Goal: Information Seeking & Learning: Learn about a topic

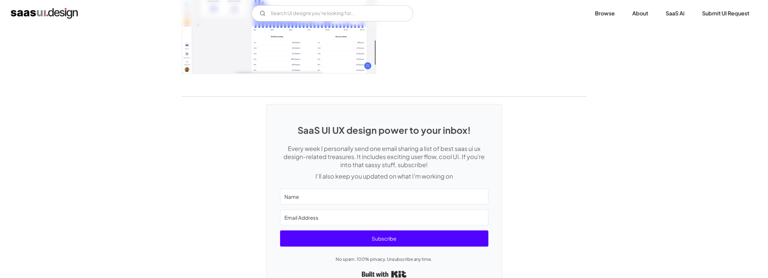
scroll to position [1406, 0]
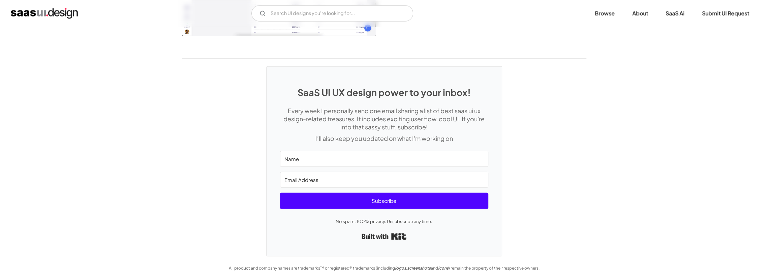
click at [226, 199] on div "SaaS UI UX design power to your inbox! Every week I personally send one email s…" at bounding box center [384, 157] width 768 height 197
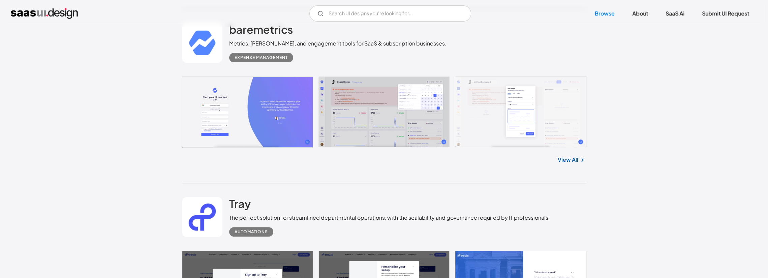
scroll to position [2465, 0]
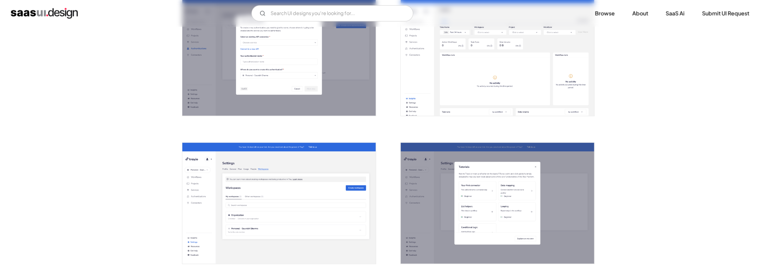
scroll to position [1304, 0]
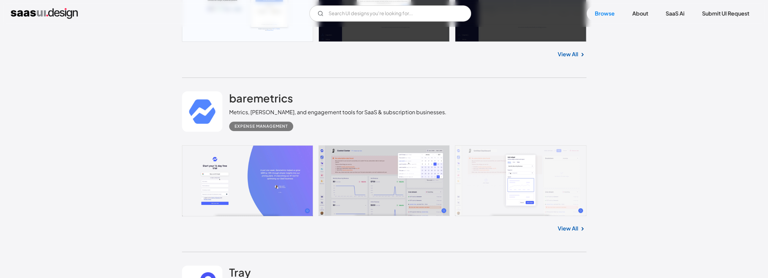
scroll to position [2432, 0]
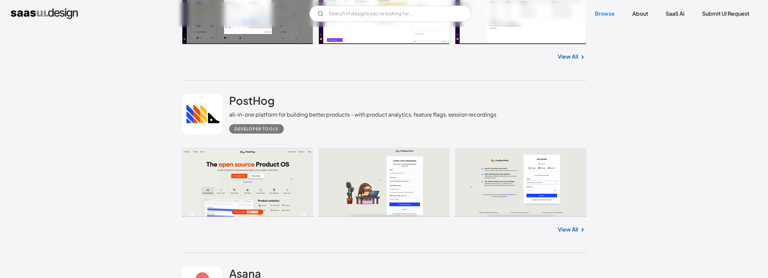
scroll to position [3375, 0]
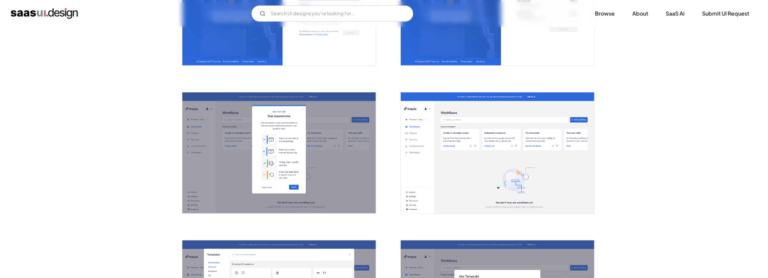
scroll to position [371, 0]
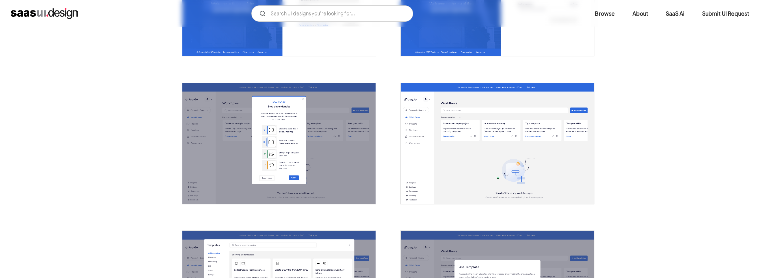
click at [336, 151] on img "open lightbox" at bounding box center [278, 143] width 193 height 121
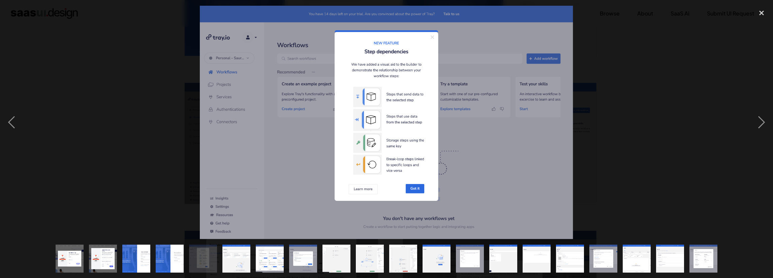
click at [459, 147] on img at bounding box center [386, 122] width 373 height 233
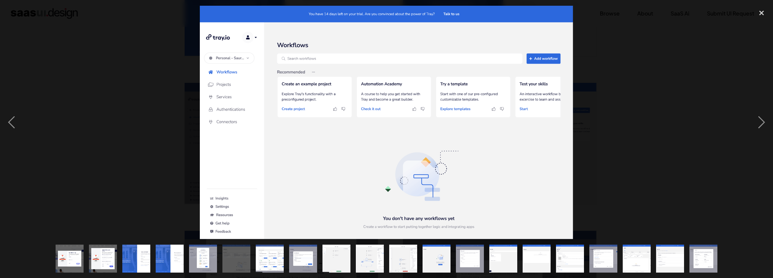
click at [661, 152] on div at bounding box center [386, 122] width 773 height 233
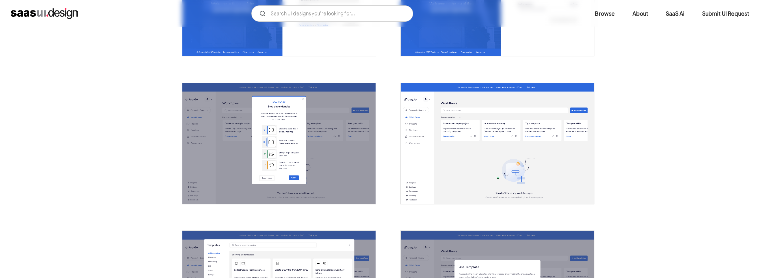
click at [531, 159] on img "open lightbox" at bounding box center [497, 143] width 193 height 121
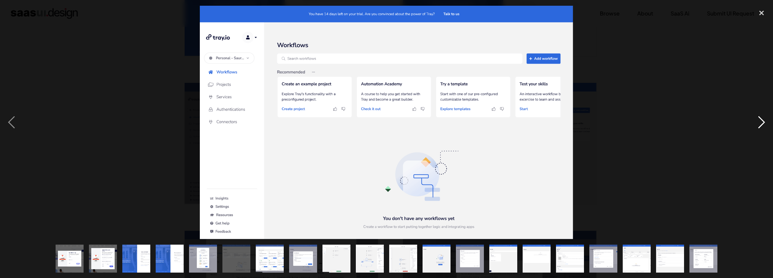
click at [762, 127] on div "next image" at bounding box center [761, 122] width 23 height 233
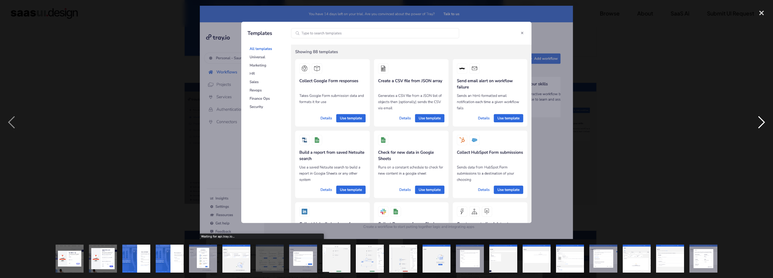
click at [760, 122] on div "next image" at bounding box center [761, 122] width 23 height 233
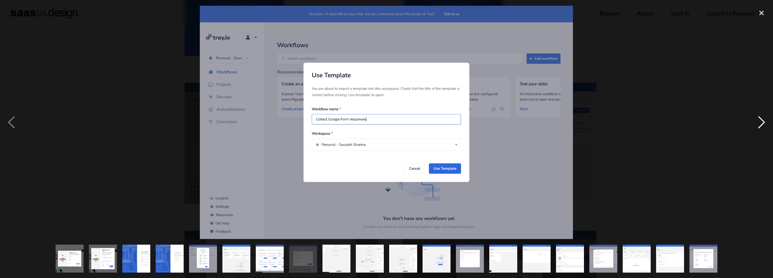
click at [764, 124] on div "next image" at bounding box center [761, 122] width 23 height 233
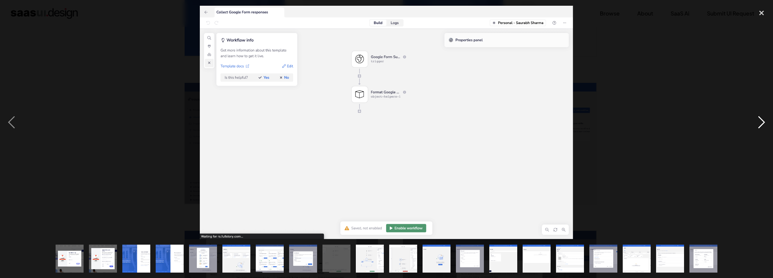
click at [764, 124] on div "next image" at bounding box center [761, 122] width 23 height 233
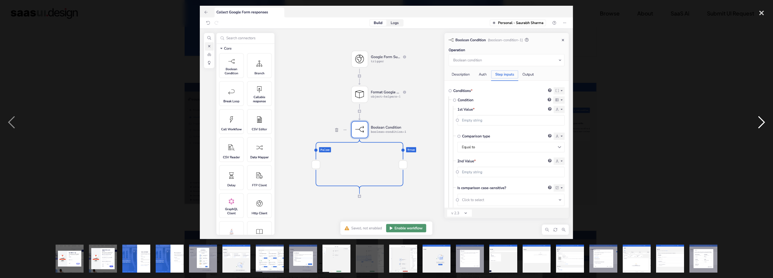
click at [764, 124] on div "next image" at bounding box center [761, 122] width 23 height 233
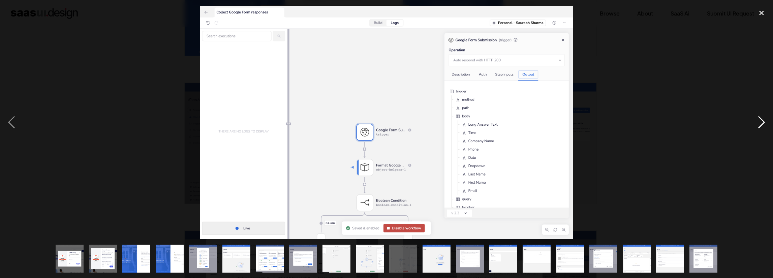
click at [764, 124] on div "next image" at bounding box center [761, 122] width 23 height 233
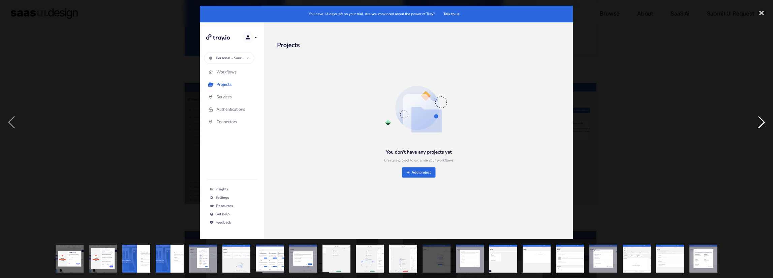
click at [766, 122] on div "next image" at bounding box center [761, 122] width 23 height 233
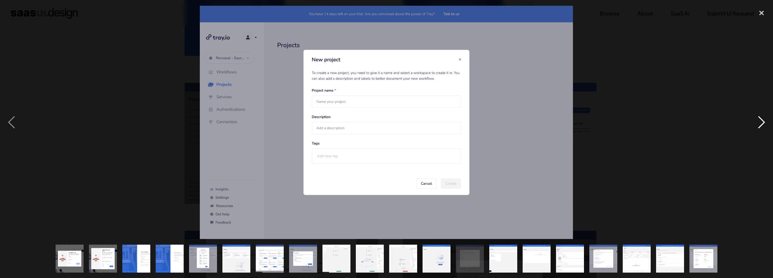
click at [760, 122] on div "next image" at bounding box center [761, 122] width 23 height 233
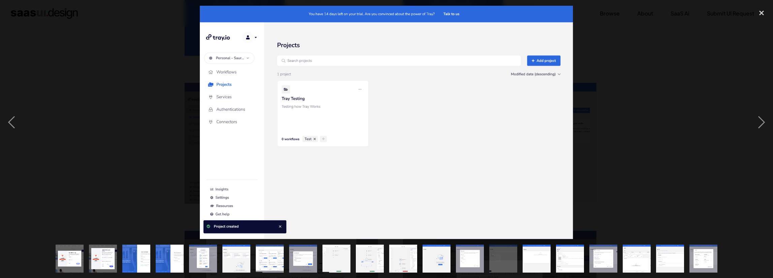
drag, startPoint x: 460, startPoint y: 137, endPoint x: 419, endPoint y: 132, distance: 41.4
click at [419, 132] on img at bounding box center [386, 122] width 373 height 233
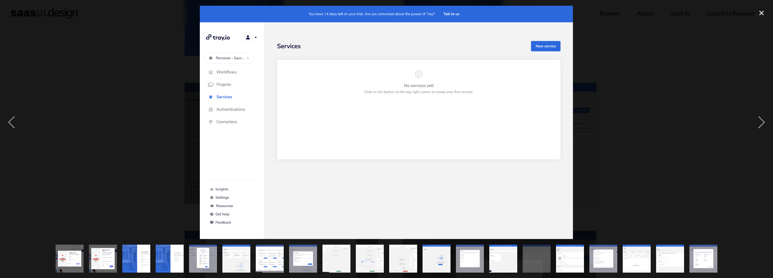
drag, startPoint x: 458, startPoint y: 124, endPoint x: 433, endPoint y: 124, distance: 25.3
click at [433, 124] on img at bounding box center [386, 122] width 373 height 233
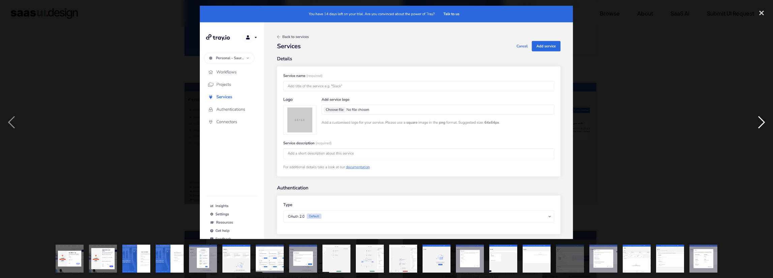
click at [765, 124] on div "next image" at bounding box center [761, 122] width 23 height 233
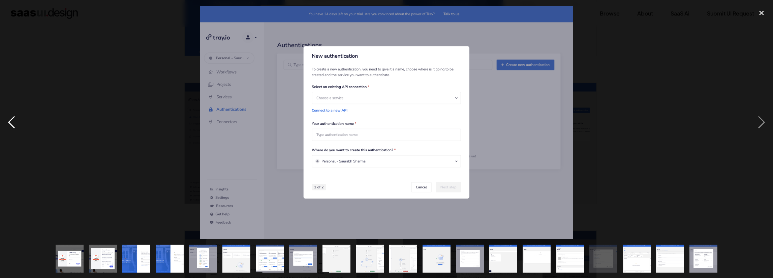
click at [17, 121] on div "previous image" at bounding box center [11, 122] width 23 height 233
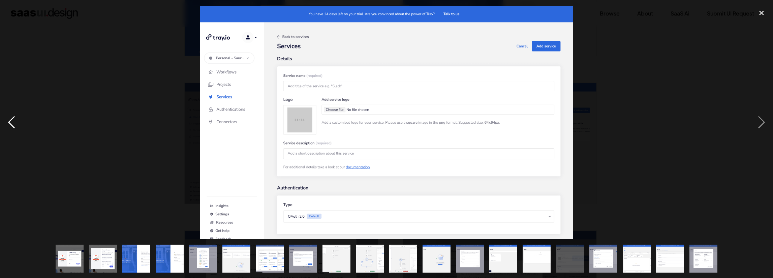
click at [15, 125] on div "previous image" at bounding box center [11, 122] width 23 height 233
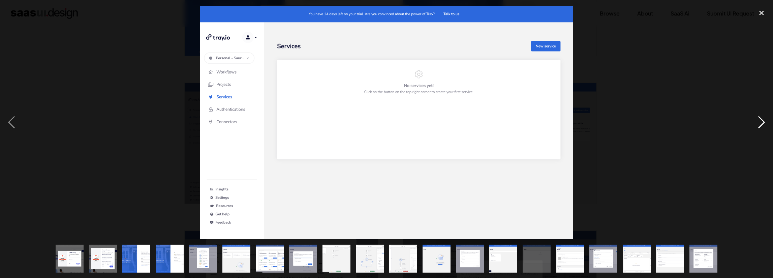
click at [757, 124] on div "next image" at bounding box center [761, 122] width 23 height 233
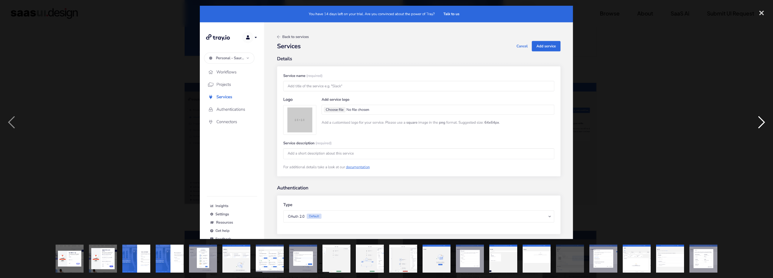
click at [757, 124] on div "next image" at bounding box center [761, 122] width 23 height 233
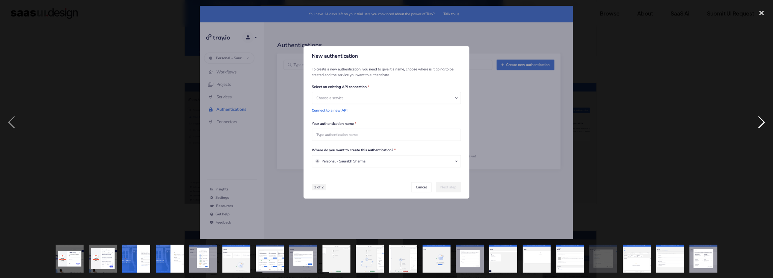
click at [759, 123] on div "next image" at bounding box center [761, 122] width 23 height 233
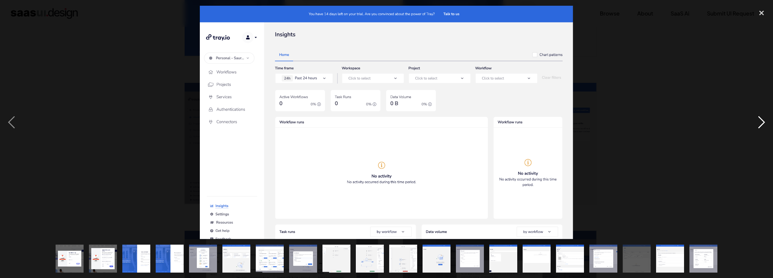
click at [761, 121] on div "next image" at bounding box center [761, 122] width 23 height 233
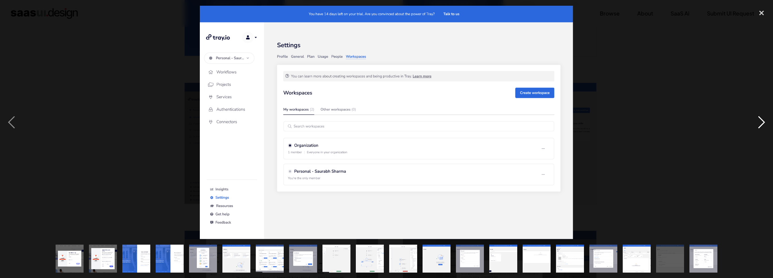
click at [762, 119] on div "next image" at bounding box center [761, 122] width 23 height 233
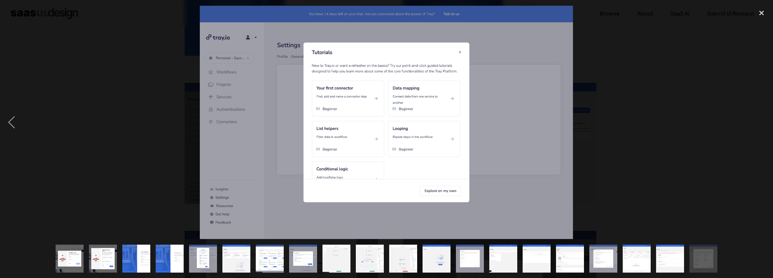
click at [762, 119] on div "next image" at bounding box center [761, 122] width 23 height 233
click at [763, 11] on div "close lightbox" at bounding box center [761, 13] width 23 height 15
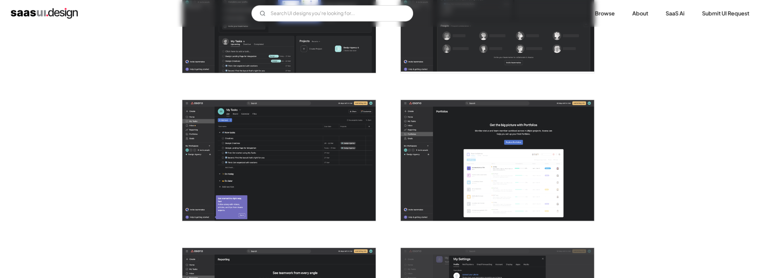
scroll to position [1533, 0]
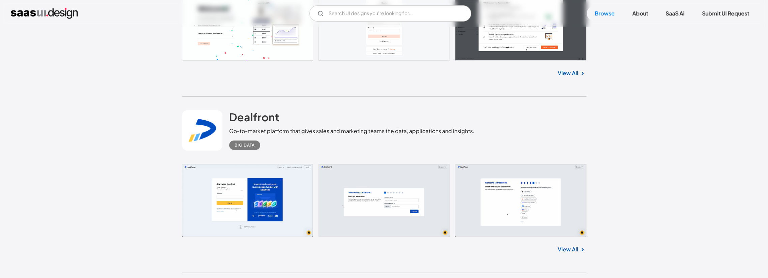
scroll to position [4225, 0]
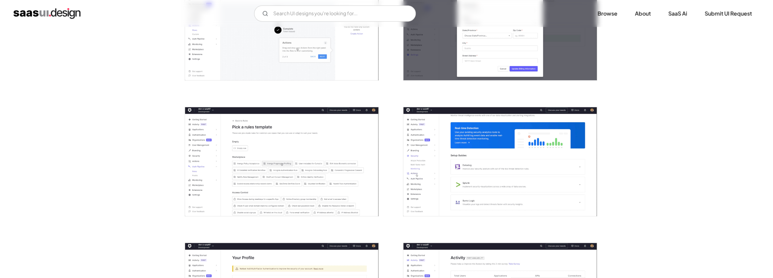
scroll to position [337, 0]
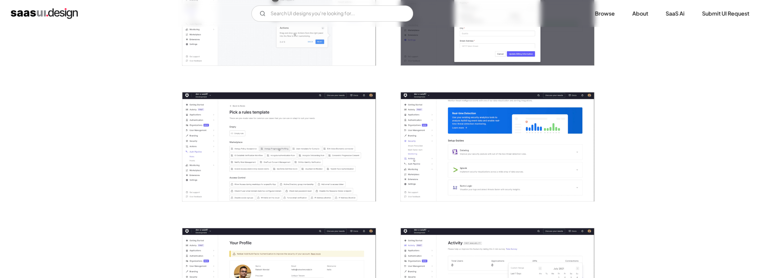
click at [305, 130] on img "open lightbox" at bounding box center [278, 146] width 193 height 109
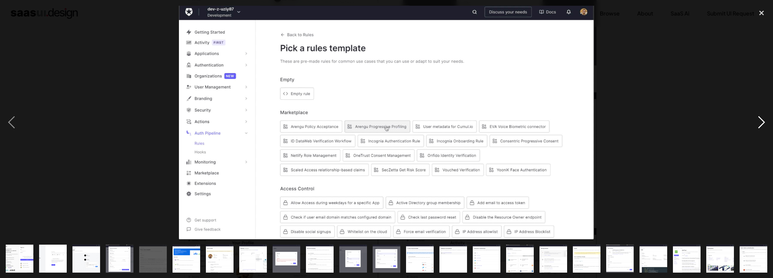
click at [766, 120] on div "next image" at bounding box center [761, 122] width 23 height 233
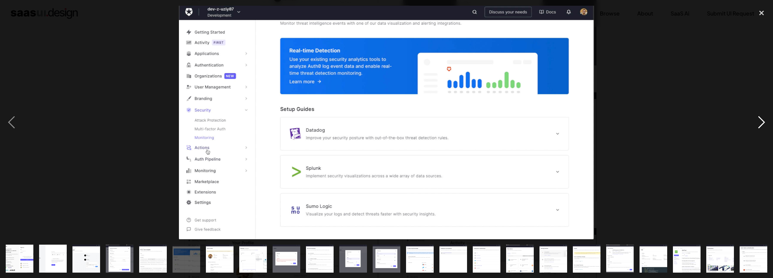
click at [763, 122] on div "next image" at bounding box center [761, 122] width 23 height 233
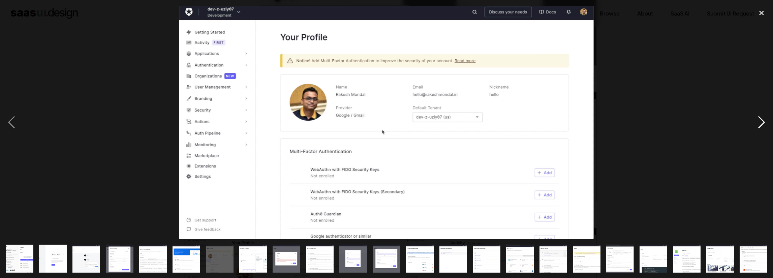
click at [763, 122] on div "next image" at bounding box center [761, 122] width 23 height 233
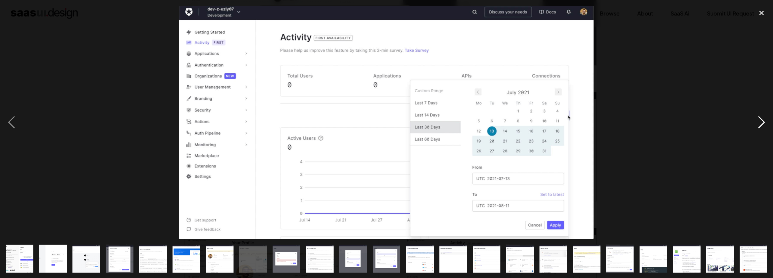
click at [761, 126] on div "next image" at bounding box center [761, 122] width 23 height 233
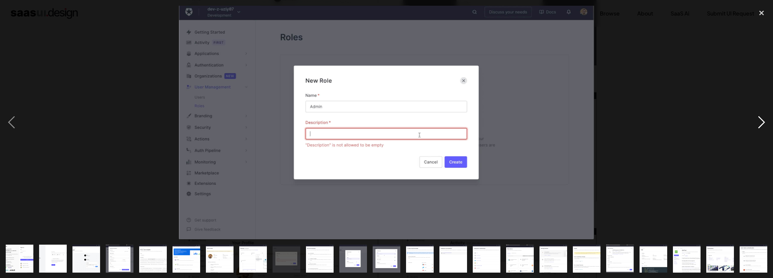
click at [761, 126] on div "next image" at bounding box center [761, 122] width 23 height 233
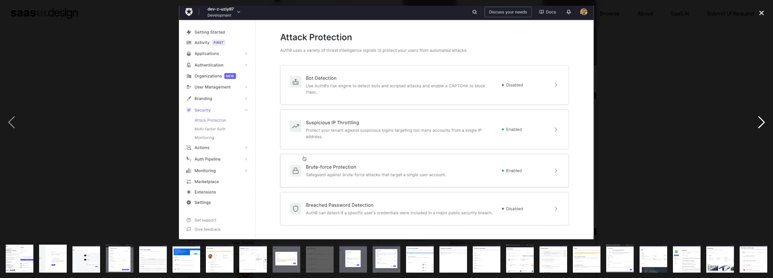
click at [762, 119] on div "next image" at bounding box center [761, 122] width 23 height 233
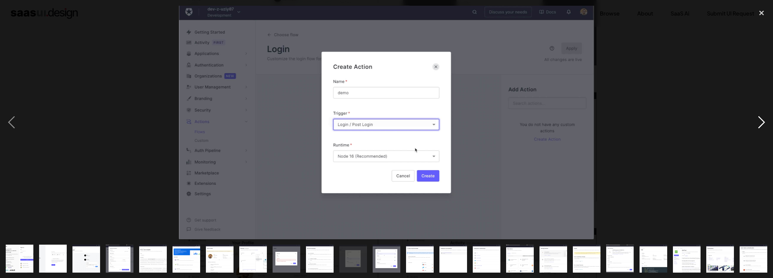
click at [762, 119] on div "next image" at bounding box center [761, 122] width 23 height 233
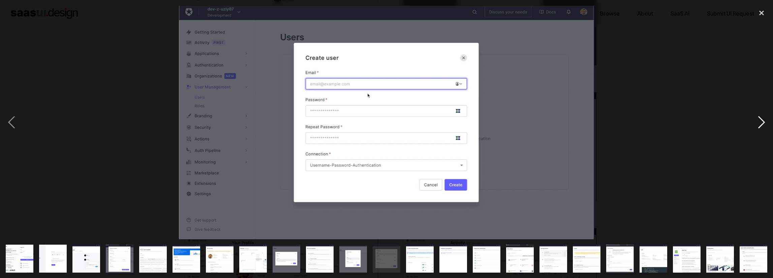
click at [762, 121] on div "next image" at bounding box center [761, 122] width 23 height 233
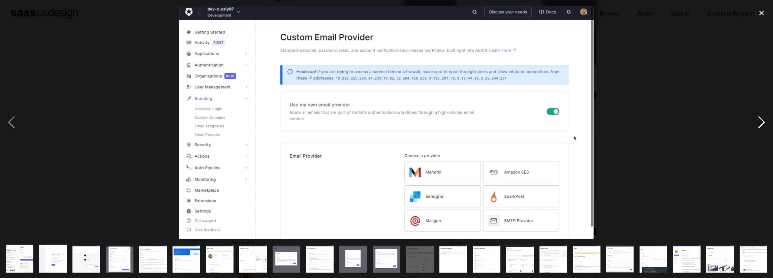
click at [756, 121] on div "next image" at bounding box center [761, 122] width 23 height 233
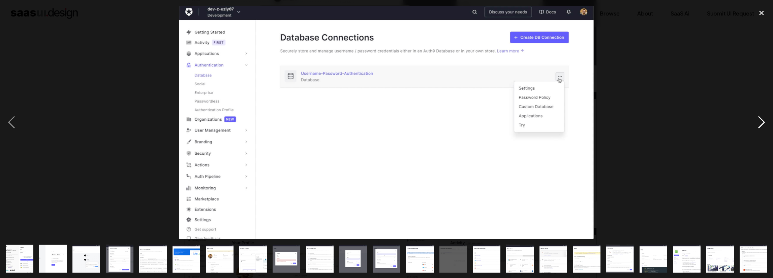
click at [765, 124] on div "next image" at bounding box center [761, 122] width 23 height 233
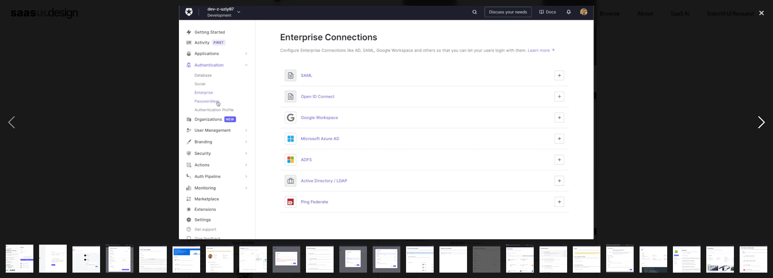
click at [766, 124] on div "next image" at bounding box center [761, 122] width 23 height 233
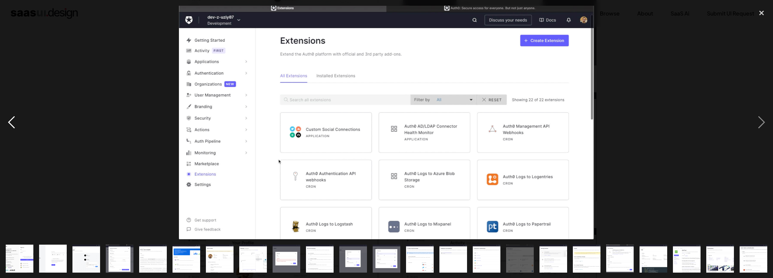
click at [9, 123] on div "previous image" at bounding box center [11, 122] width 23 height 233
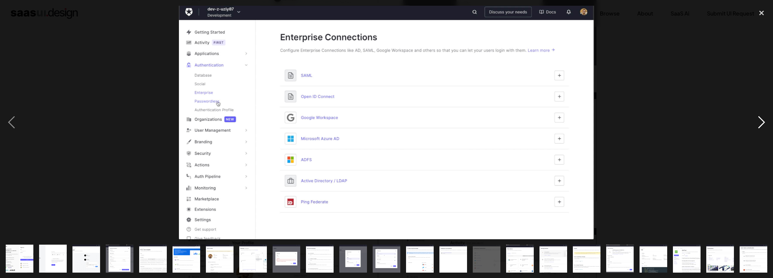
click at [766, 122] on div "next image" at bounding box center [761, 122] width 23 height 233
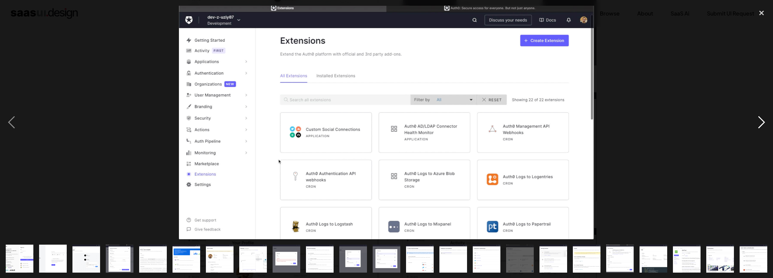
click at [763, 123] on div "next image" at bounding box center [761, 122] width 23 height 233
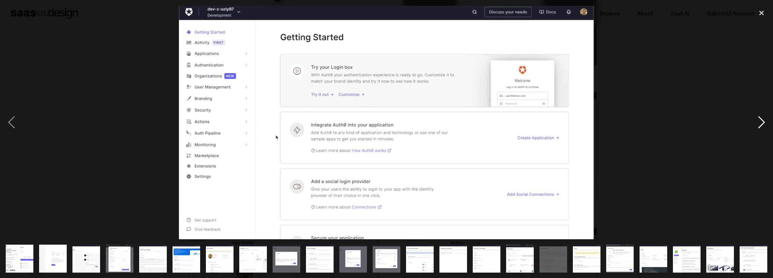
click at [765, 120] on div "next image" at bounding box center [761, 122] width 23 height 233
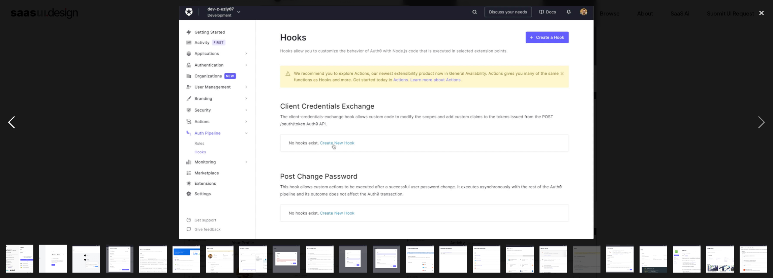
click at [10, 121] on div "previous image" at bounding box center [11, 122] width 23 height 233
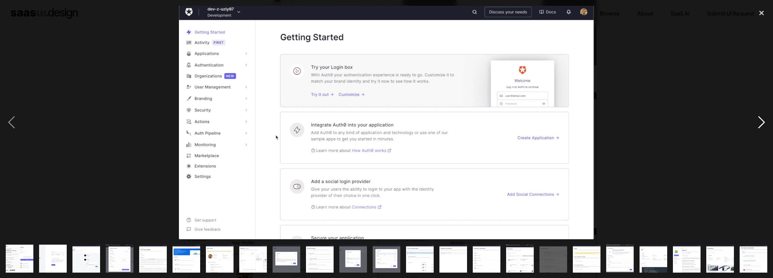
click at [764, 116] on div "next image" at bounding box center [761, 122] width 23 height 233
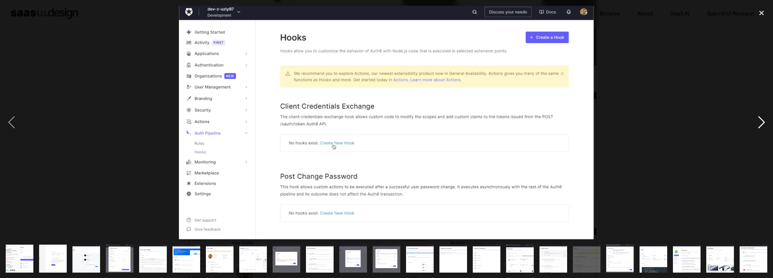
click at [762, 120] on div "next image" at bounding box center [761, 122] width 23 height 233
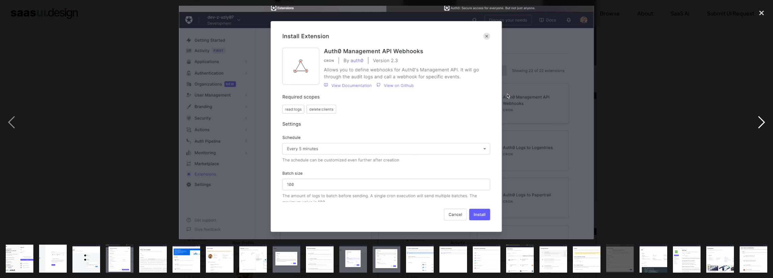
click at [763, 120] on div "next image" at bounding box center [761, 122] width 23 height 233
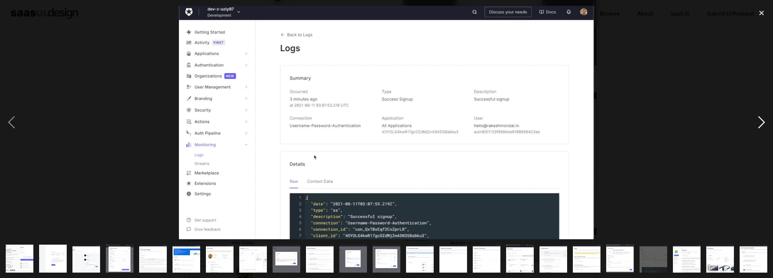
click at [763, 120] on div "next image" at bounding box center [761, 122] width 23 height 233
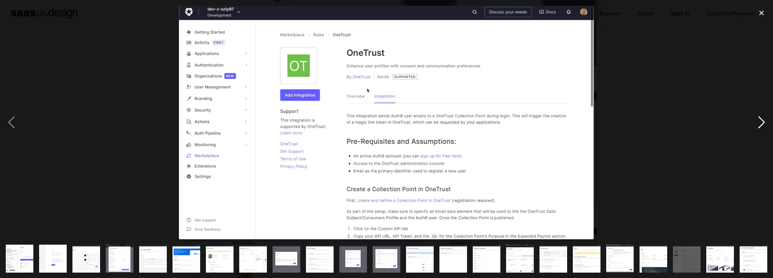
click at [763, 120] on div "next image" at bounding box center [761, 122] width 23 height 233
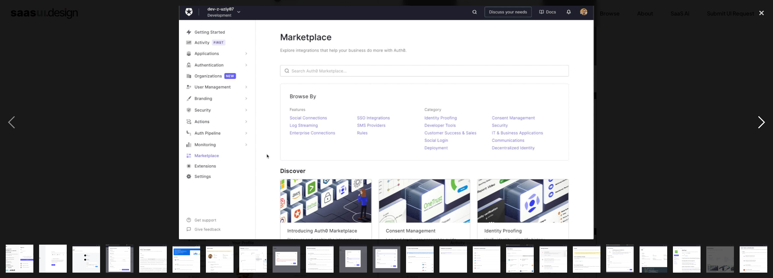
click at [764, 123] on div "next image" at bounding box center [761, 122] width 23 height 233
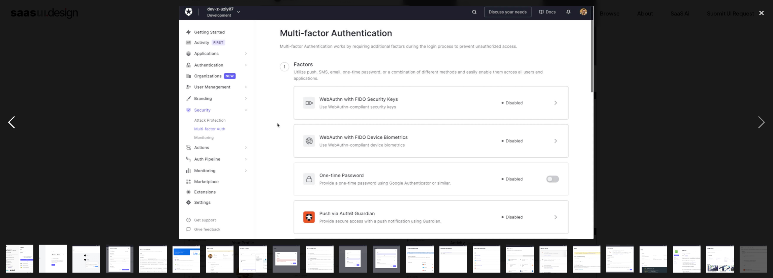
click at [11, 124] on div "previous image" at bounding box center [11, 122] width 23 height 233
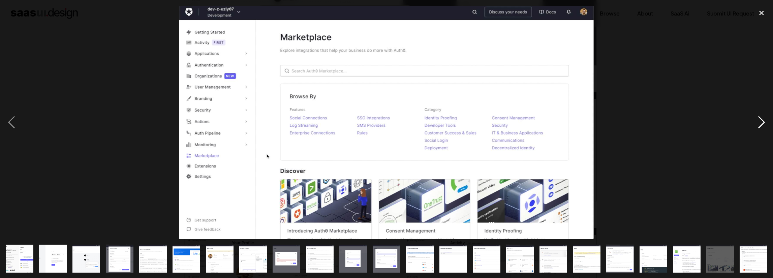
click at [761, 124] on div "next image" at bounding box center [761, 122] width 23 height 233
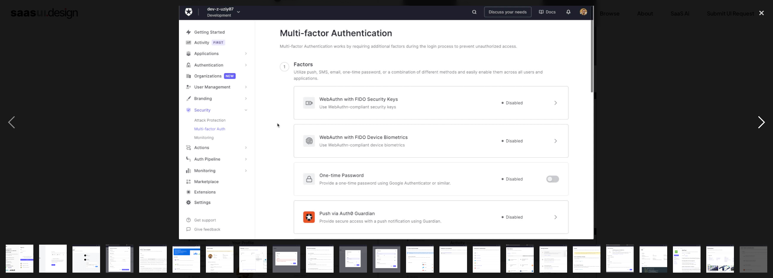
click at [761, 124] on div "next image" at bounding box center [761, 122] width 23 height 233
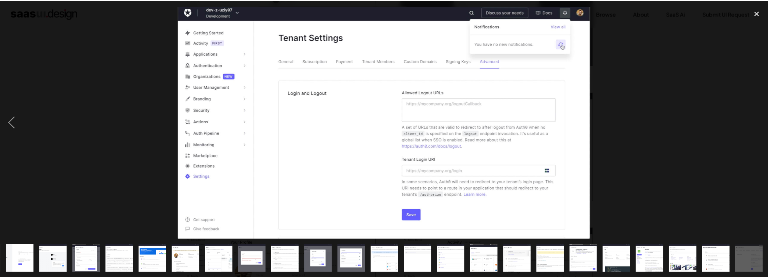
scroll to position [0, 33]
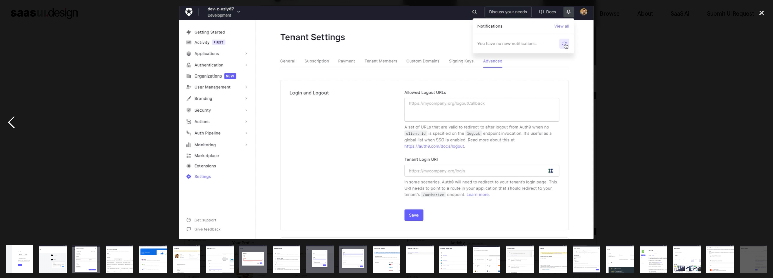
click at [10, 124] on div "previous image" at bounding box center [11, 122] width 23 height 233
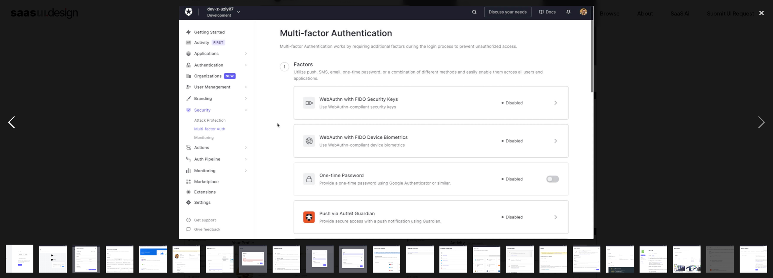
click at [14, 117] on div "previous image" at bounding box center [11, 122] width 23 height 233
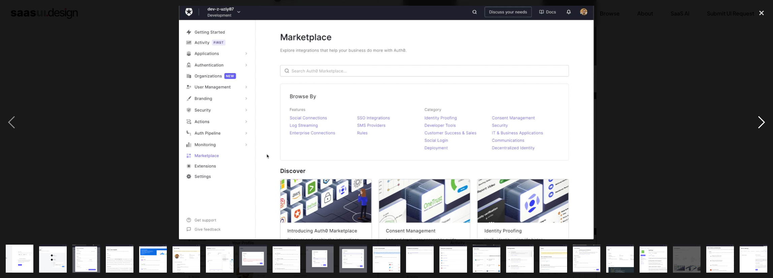
click at [762, 121] on div "next image" at bounding box center [761, 122] width 23 height 233
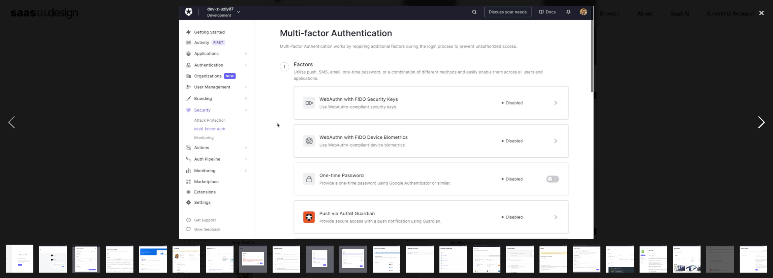
click at [762, 121] on div "next image" at bounding box center [761, 122] width 23 height 233
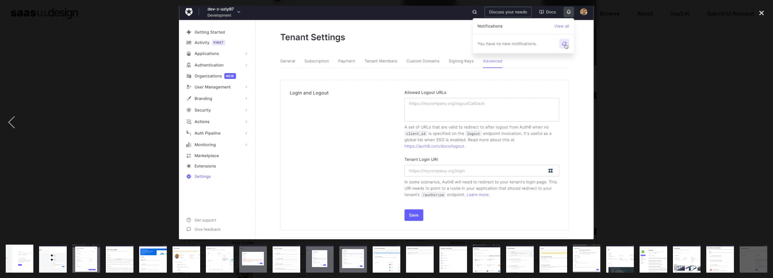
click at [762, 121] on div "next image" at bounding box center [761, 122] width 23 height 233
click at [760, 14] on div "close lightbox" at bounding box center [761, 13] width 23 height 15
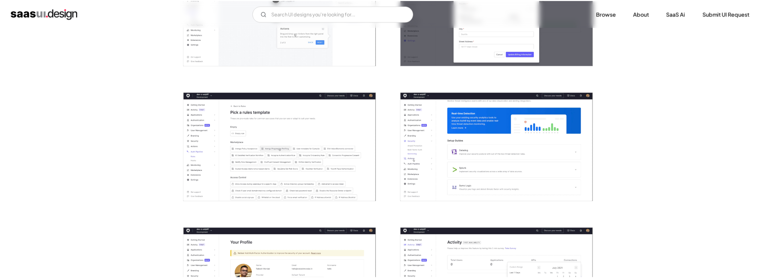
scroll to position [0, 0]
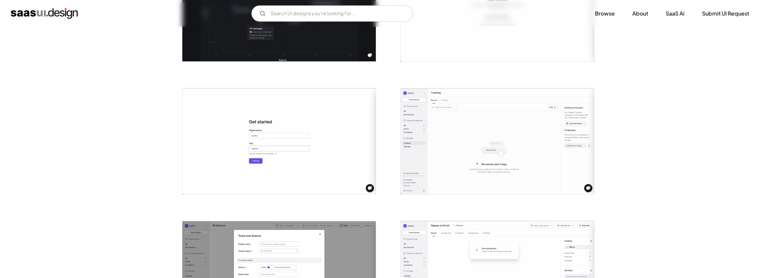
scroll to position [202, 0]
click at [462, 133] on img "open lightbox" at bounding box center [497, 142] width 193 height 106
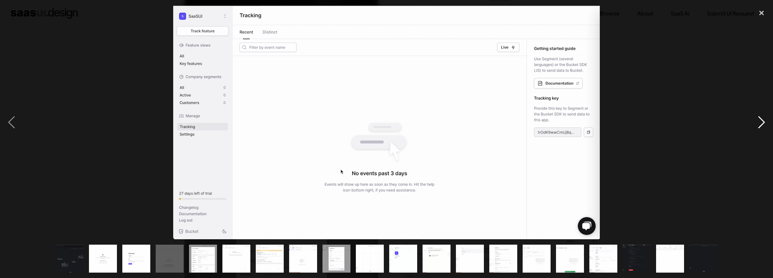
click at [761, 121] on div "next image" at bounding box center [761, 122] width 23 height 233
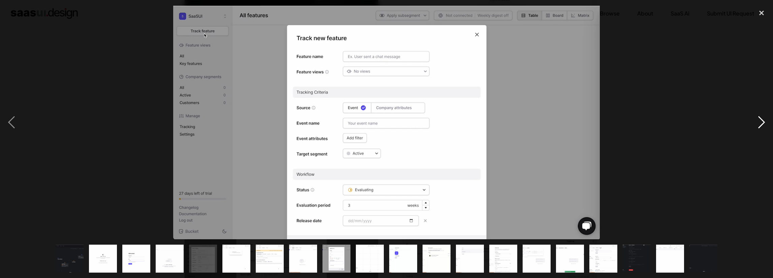
click at [762, 121] on div "next image" at bounding box center [761, 122] width 23 height 233
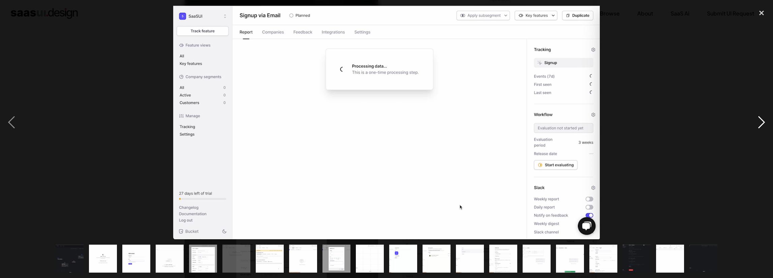
click at [756, 120] on div "next image" at bounding box center [761, 122] width 23 height 233
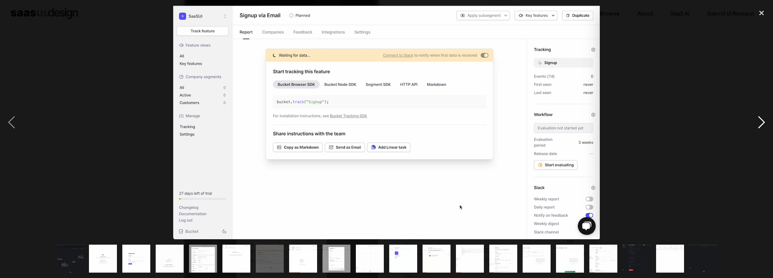
click at [764, 122] on div "next image" at bounding box center [761, 122] width 23 height 233
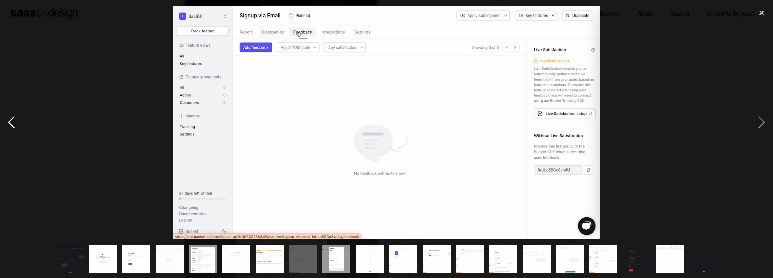
click at [11, 124] on div "previous image" at bounding box center [11, 122] width 23 height 233
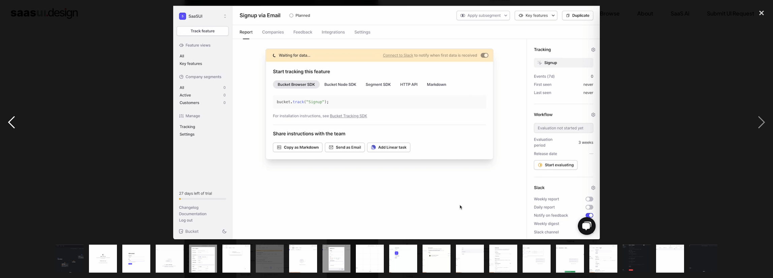
click at [11, 124] on div "previous image" at bounding box center [11, 122] width 23 height 233
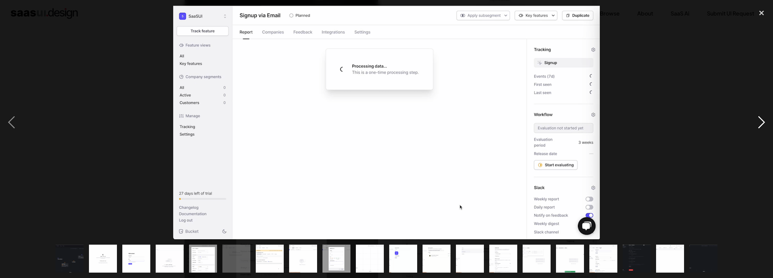
click at [761, 120] on div "next image" at bounding box center [761, 122] width 23 height 233
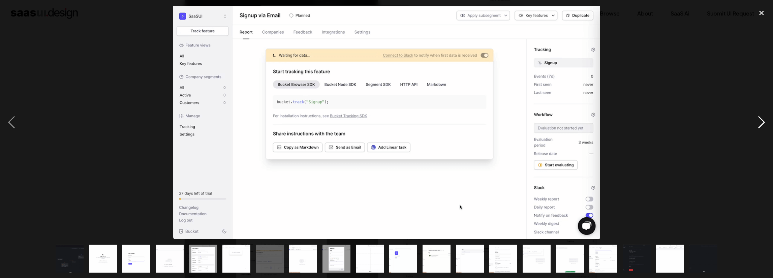
click at [761, 120] on div "next image" at bounding box center [761, 122] width 23 height 233
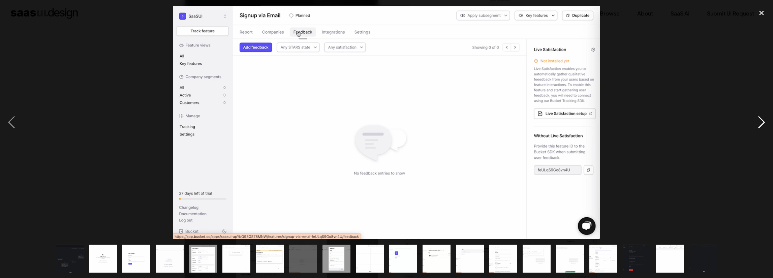
click at [761, 120] on div "next image" at bounding box center [761, 122] width 23 height 233
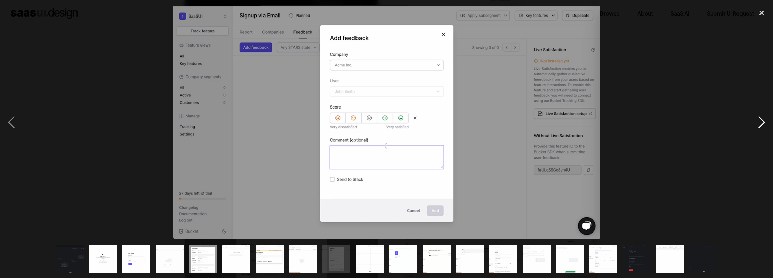
click at [761, 120] on div "next image" at bounding box center [761, 122] width 23 height 233
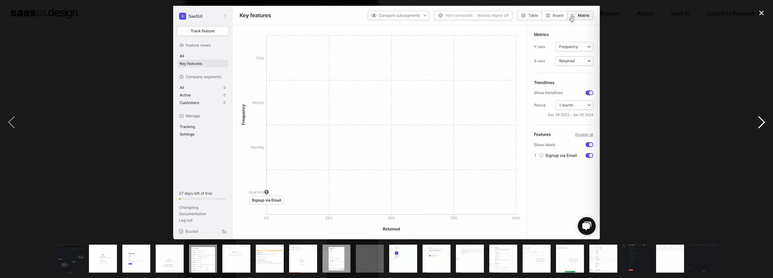
click at [761, 120] on div "next image" at bounding box center [761, 122] width 23 height 233
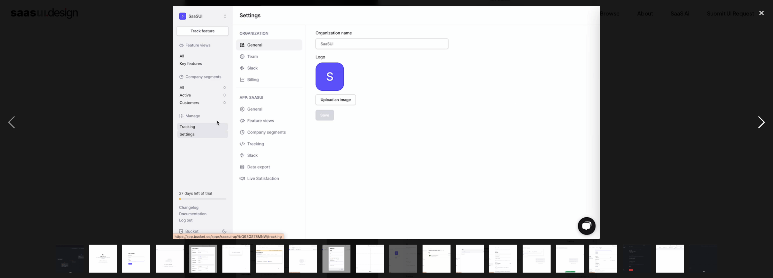
click at [761, 120] on div "next image" at bounding box center [761, 122] width 23 height 233
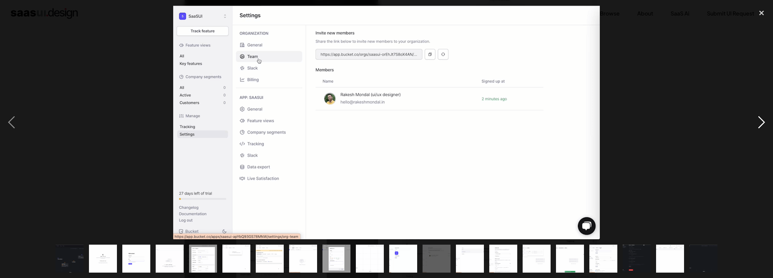
click at [761, 120] on div "next image" at bounding box center [761, 122] width 23 height 233
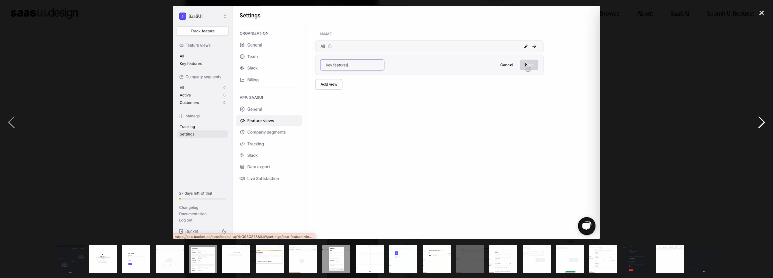
click at [761, 120] on div "next image" at bounding box center [761, 122] width 23 height 233
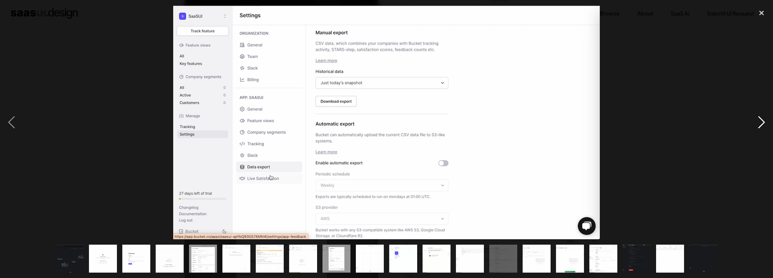
click at [761, 120] on div "next image" at bounding box center [761, 122] width 23 height 233
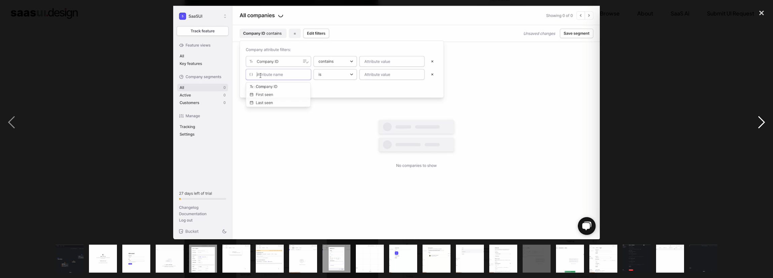
click at [763, 120] on div "next image" at bounding box center [761, 122] width 23 height 233
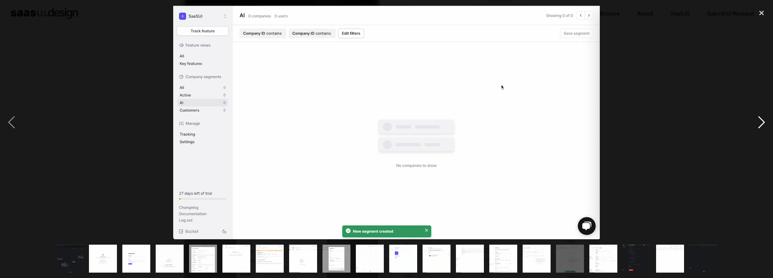
click at [763, 120] on div "next image" at bounding box center [761, 122] width 23 height 233
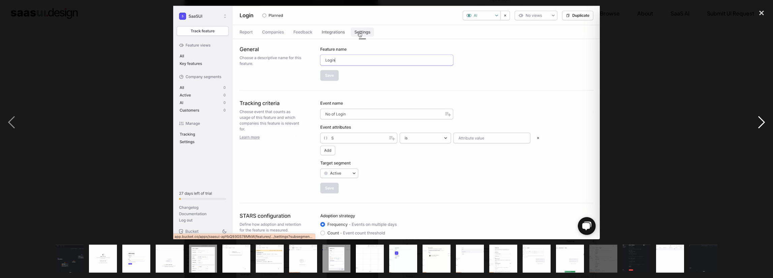
click at [761, 120] on div "next image" at bounding box center [761, 122] width 23 height 233
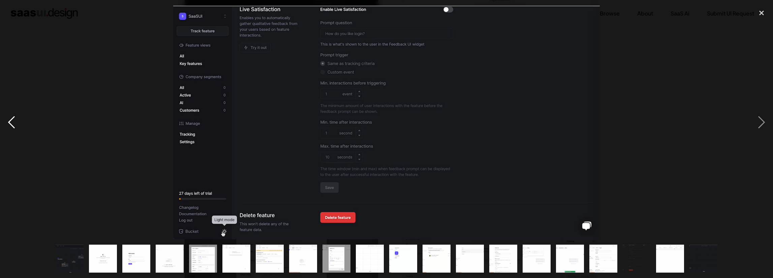
click at [15, 122] on div "previous image" at bounding box center [11, 122] width 23 height 233
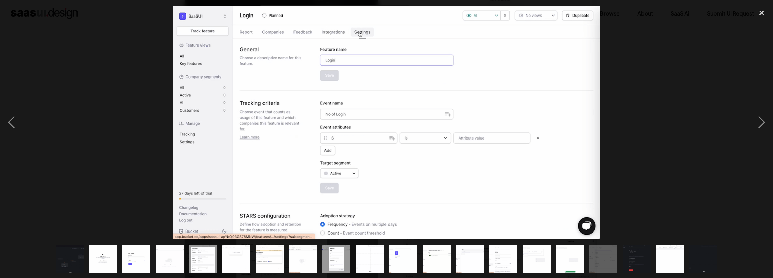
click at [762, 125] on div "next image" at bounding box center [761, 122] width 23 height 233
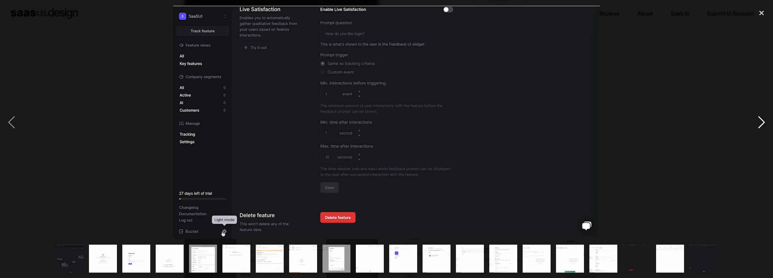
click at [762, 122] on div "next image" at bounding box center [761, 122] width 23 height 233
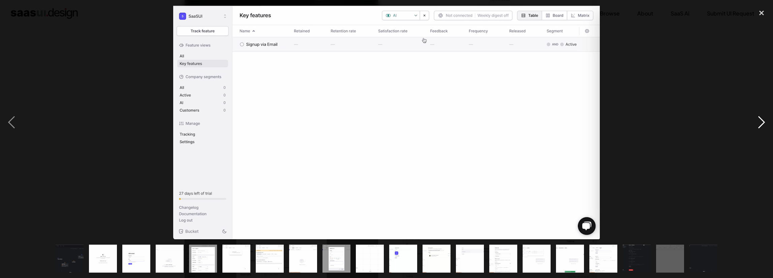
click at [762, 122] on div "next image" at bounding box center [761, 122] width 23 height 233
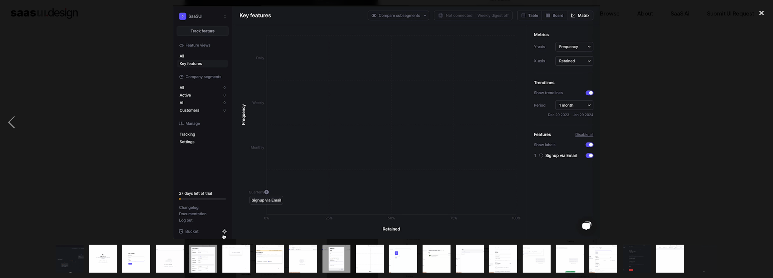
click at [762, 122] on div "next image" at bounding box center [761, 122] width 23 height 233
click at [763, 13] on div "close lightbox" at bounding box center [761, 13] width 23 height 15
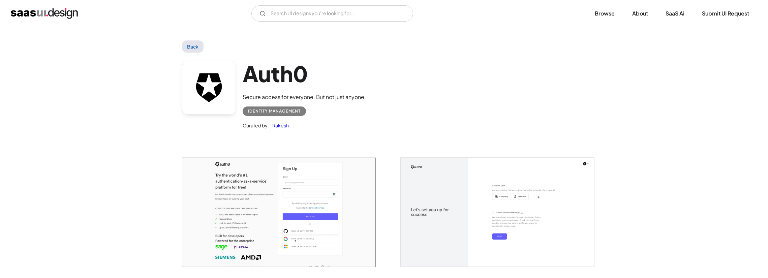
scroll to position [337, 0]
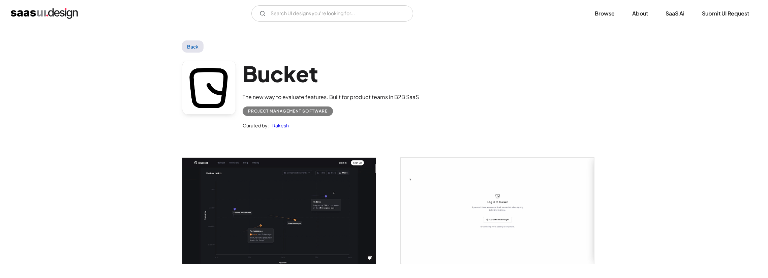
scroll to position [202, 0]
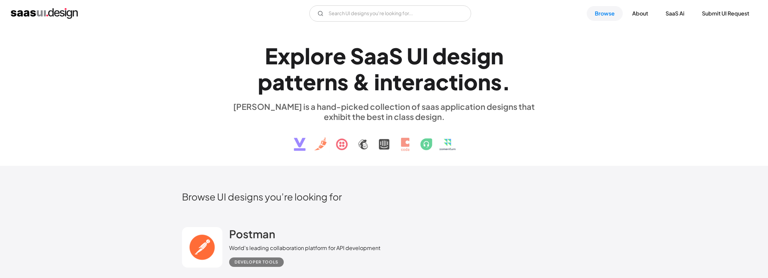
scroll to position [4225, 0]
